Goal: Information Seeking & Learning: Learn about a topic

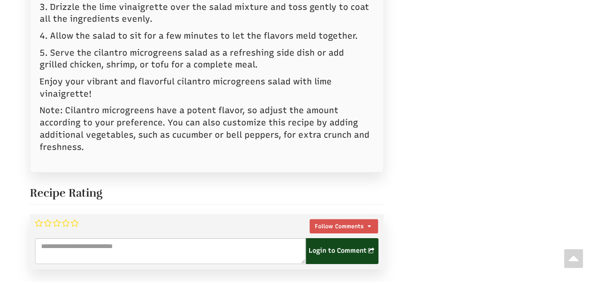
scroll to position [1303, 0]
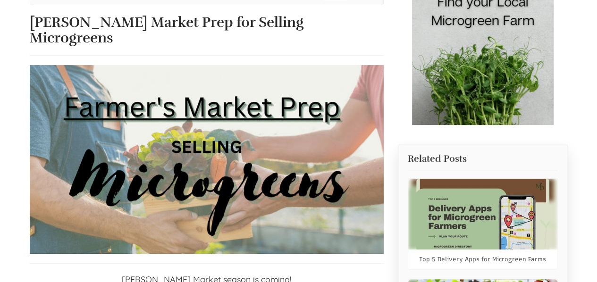
scroll to position [142, 0]
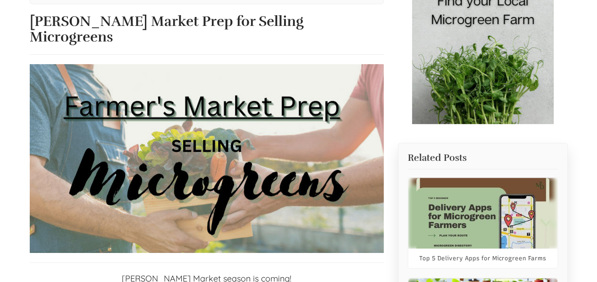
select select "Language Translate Widget"
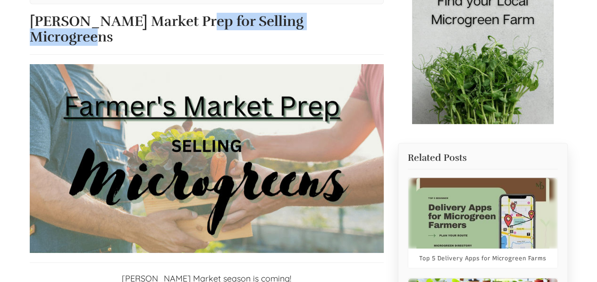
drag, startPoint x: 154, startPoint y: 23, endPoint x: 320, endPoint y: 26, distance: 165.7
click at [316, 26] on h1 "Farmer's Market Prep for Selling Microgreens" at bounding box center [207, 29] width 354 height 31
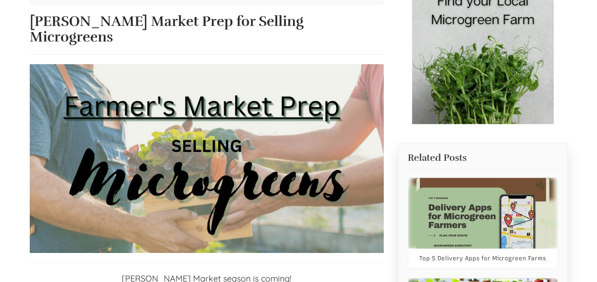
click at [320, 26] on h1 "Farmer's Market Prep for Selling Microgreens" at bounding box center [207, 29] width 354 height 31
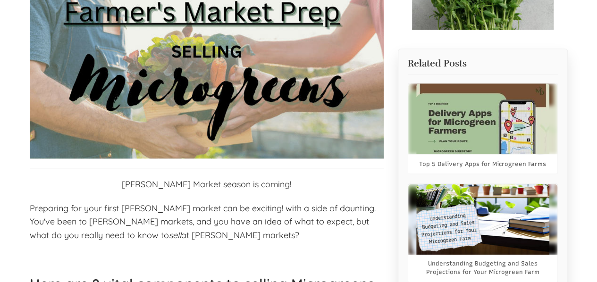
scroll to position [0, 0]
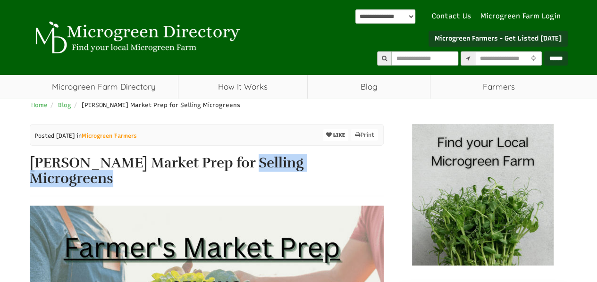
drag, startPoint x: 332, startPoint y: 165, endPoint x: 199, endPoint y: 160, distance: 132.7
click at [199, 160] on h1 "Farmer's Market Prep for Selling Microgreens" at bounding box center [207, 170] width 354 height 31
copy h1 "Selling Microgreens"
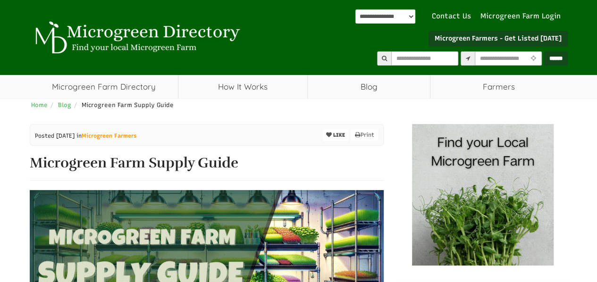
click at [171, 166] on h1 "Microgreen Farm Supply Guide" at bounding box center [207, 163] width 354 height 16
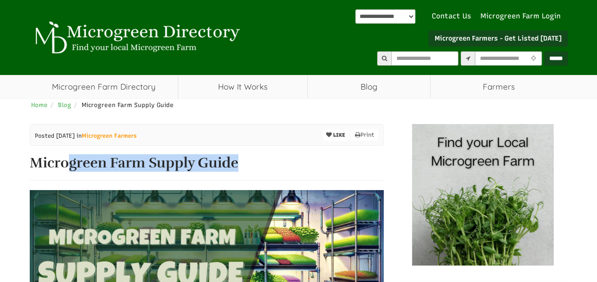
click at [171, 166] on h1 "Microgreen Farm Supply Guide" at bounding box center [207, 163] width 354 height 16
